Goal: Understand process/instructions: Learn how to perform a task or action

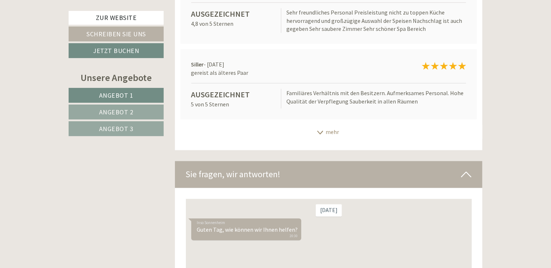
scroll to position [4686, 0]
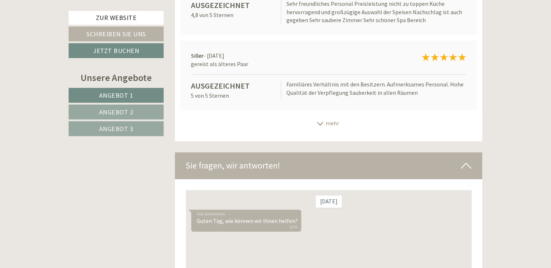
click at [319, 122] on icon at bounding box center [320, 124] width 7 height 4
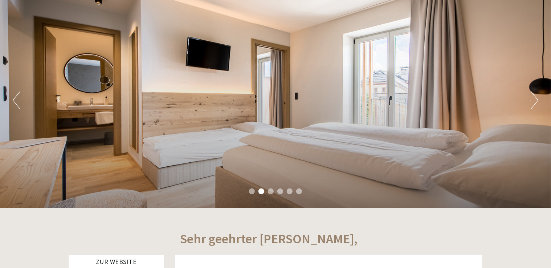
scroll to position [0, 0]
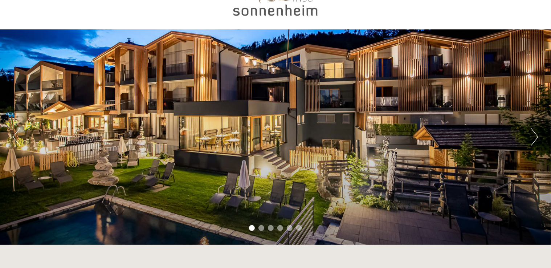
scroll to position [36, 0]
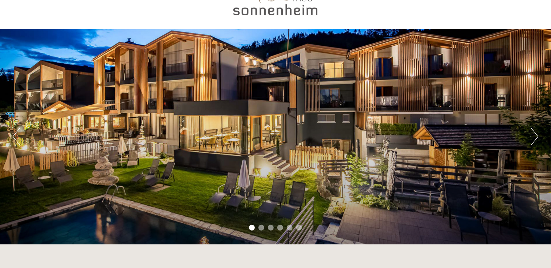
click at [534, 137] on button "Next" at bounding box center [535, 137] width 8 height 18
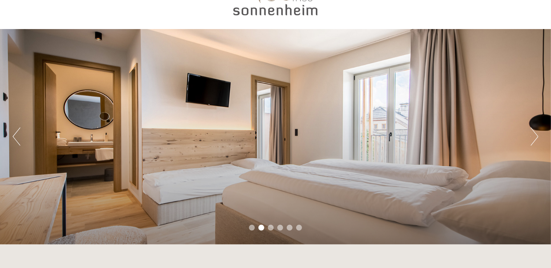
click at [534, 137] on button "Next" at bounding box center [535, 137] width 8 height 18
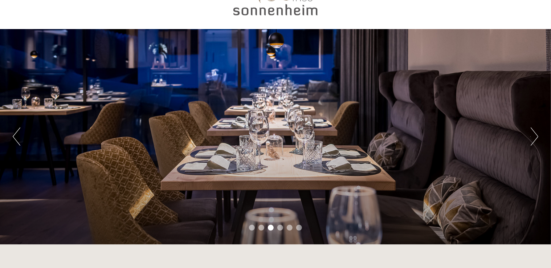
click at [534, 137] on button "Next" at bounding box center [535, 137] width 8 height 18
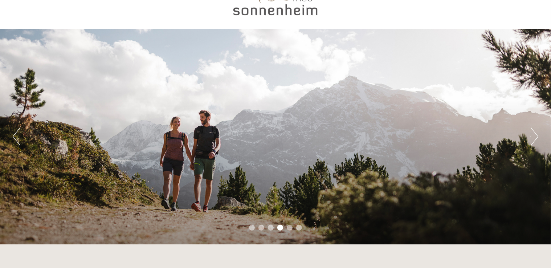
click at [534, 137] on button "Next" at bounding box center [535, 137] width 8 height 18
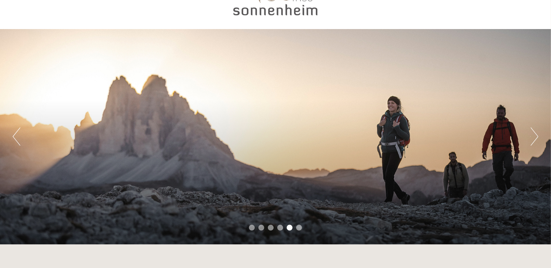
click at [534, 137] on button "Next" at bounding box center [535, 137] width 8 height 18
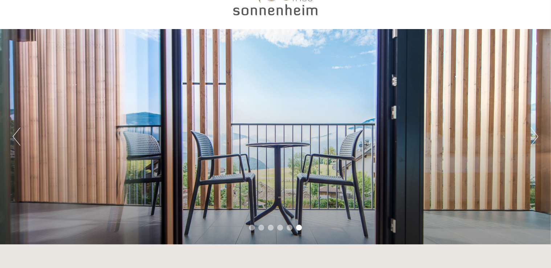
click at [534, 137] on button "Next" at bounding box center [535, 137] width 8 height 18
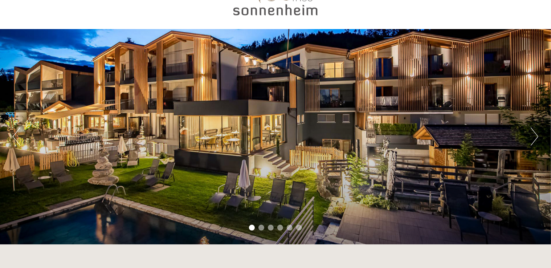
click at [534, 137] on button "Next" at bounding box center [535, 137] width 8 height 18
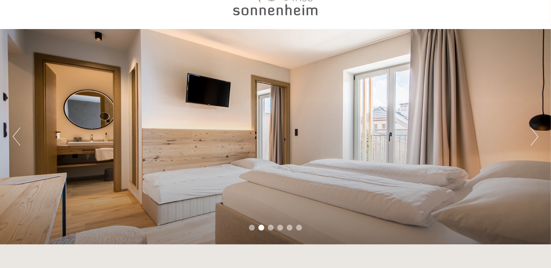
click at [534, 137] on button "Next" at bounding box center [535, 137] width 8 height 18
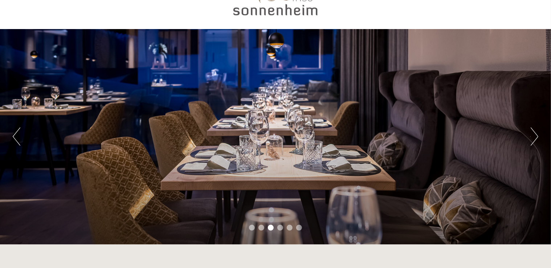
click at [534, 137] on button "Next" at bounding box center [535, 137] width 8 height 18
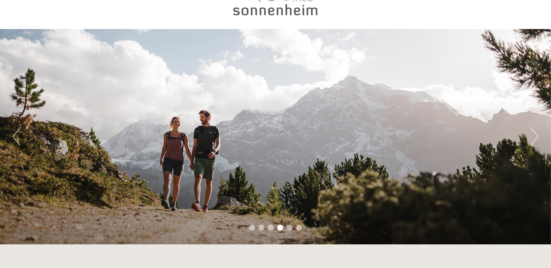
click at [534, 137] on button "Next" at bounding box center [535, 137] width 8 height 18
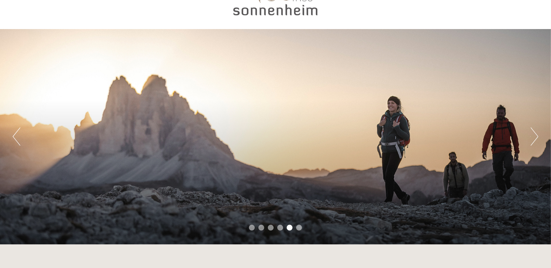
click at [534, 137] on button "Next" at bounding box center [535, 137] width 8 height 18
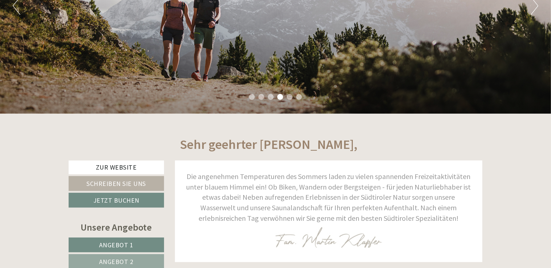
scroll to position [73, 0]
